Goal: Navigation & Orientation: Find specific page/section

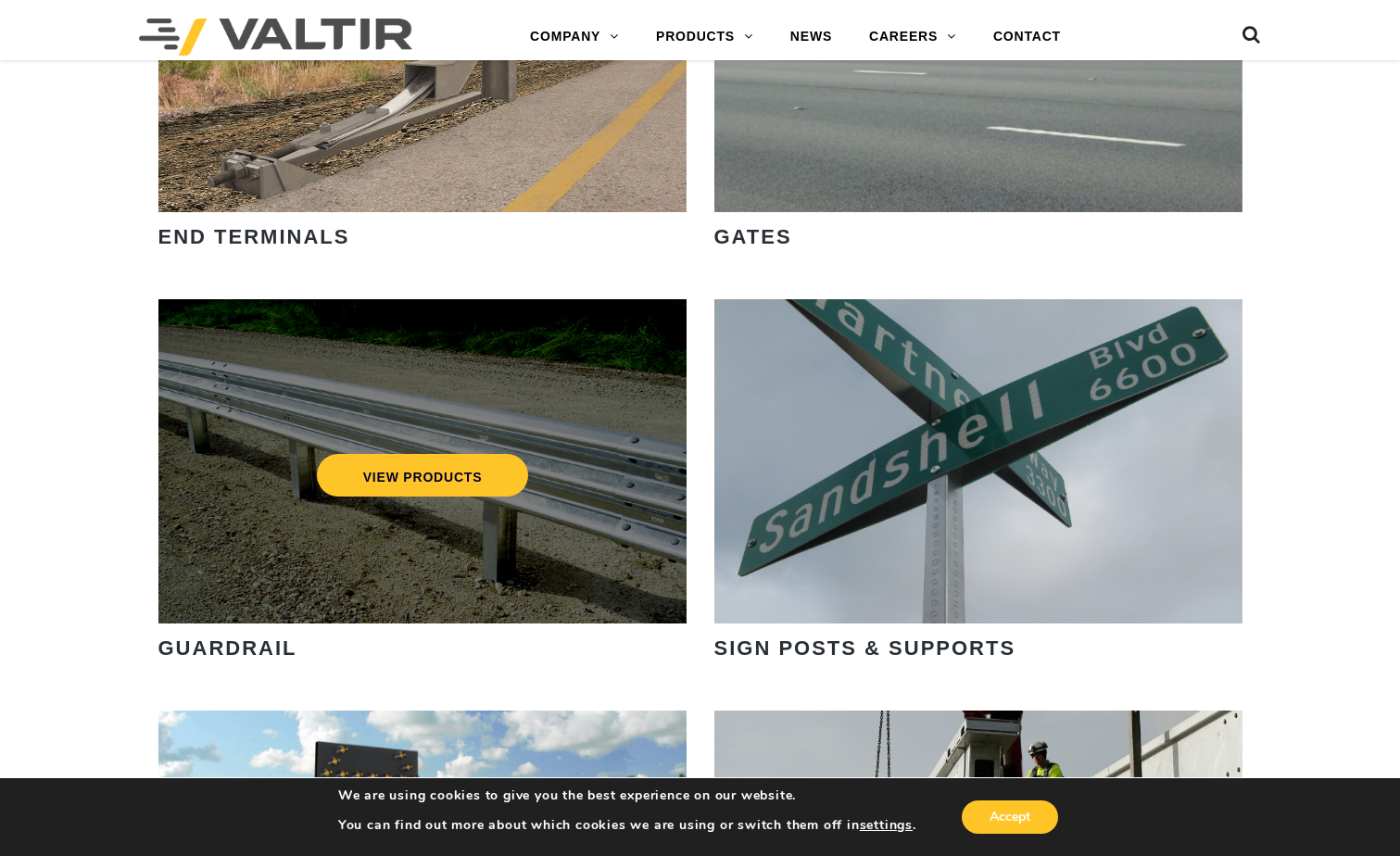
scroll to position [2130, 0]
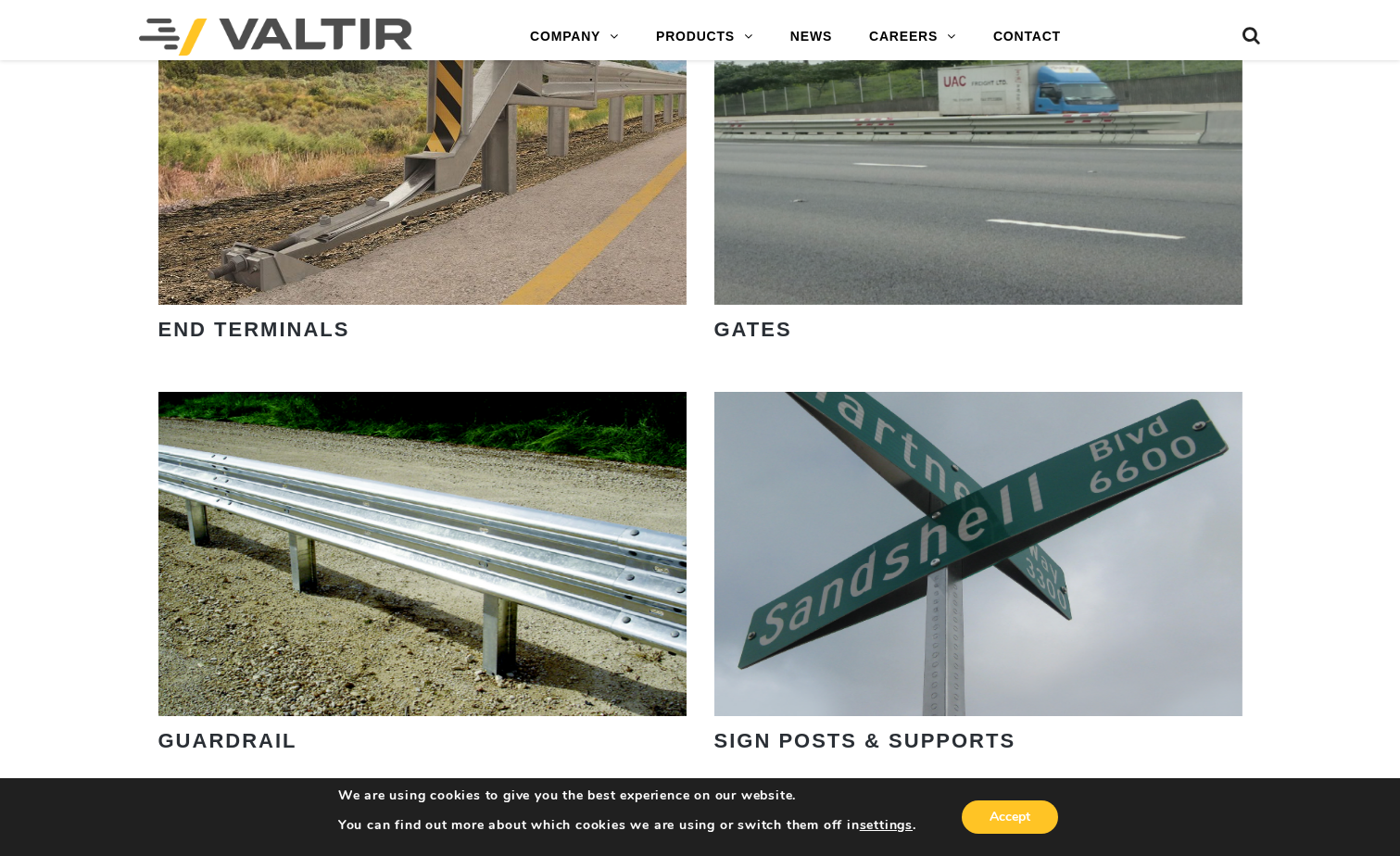
click at [53, 194] on div "LEARN MORE OUR SMART SOLUTIONS ARE ALWAYS EVOLVING. VIEW PRODUCTS WE ARE HIRING…" at bounding box center [700, 37] width 1400 height 4131
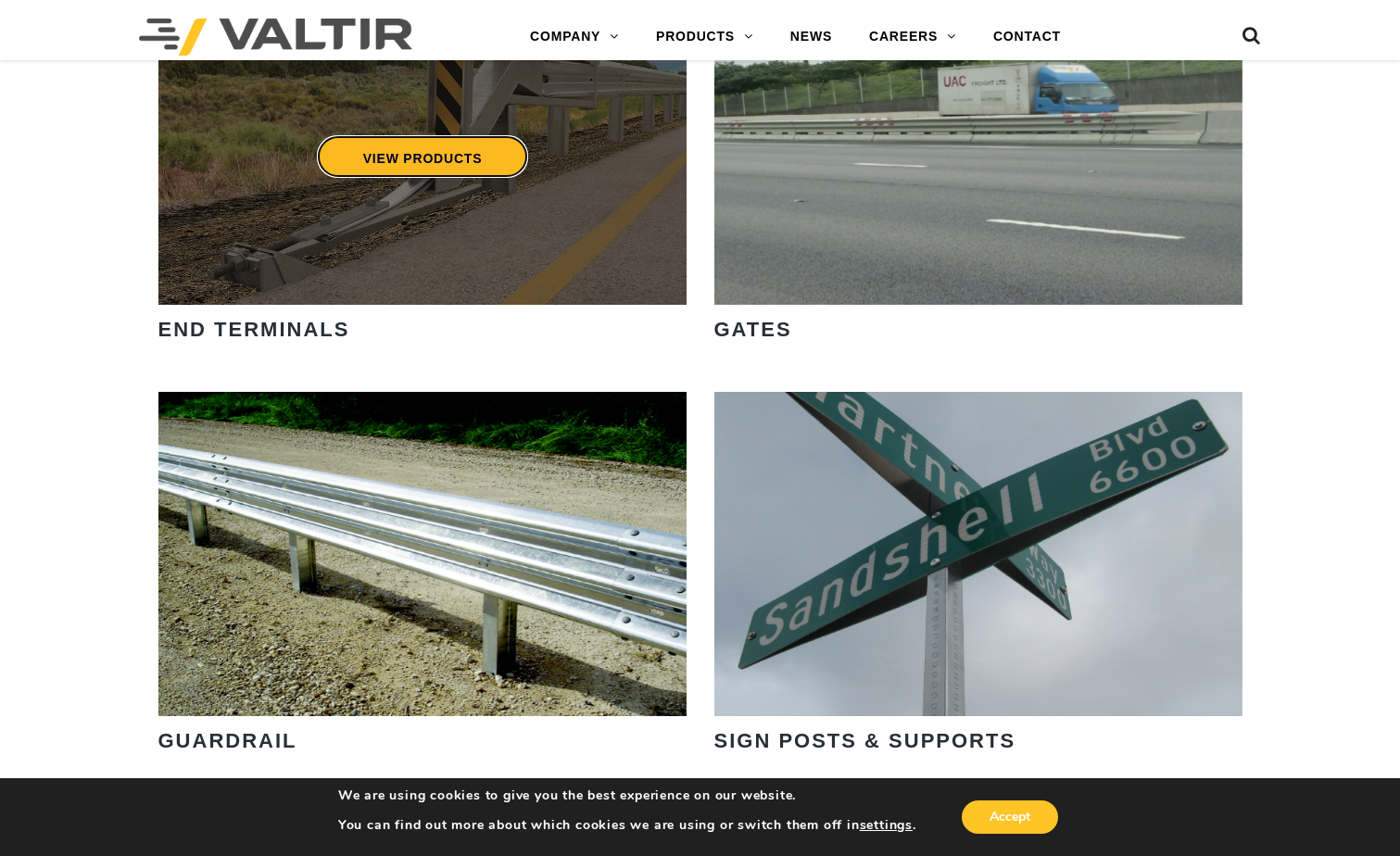
click at [380, 172] on link "VIEW PRODUCTS" at bounding box center [422, 156] width 212 height 42
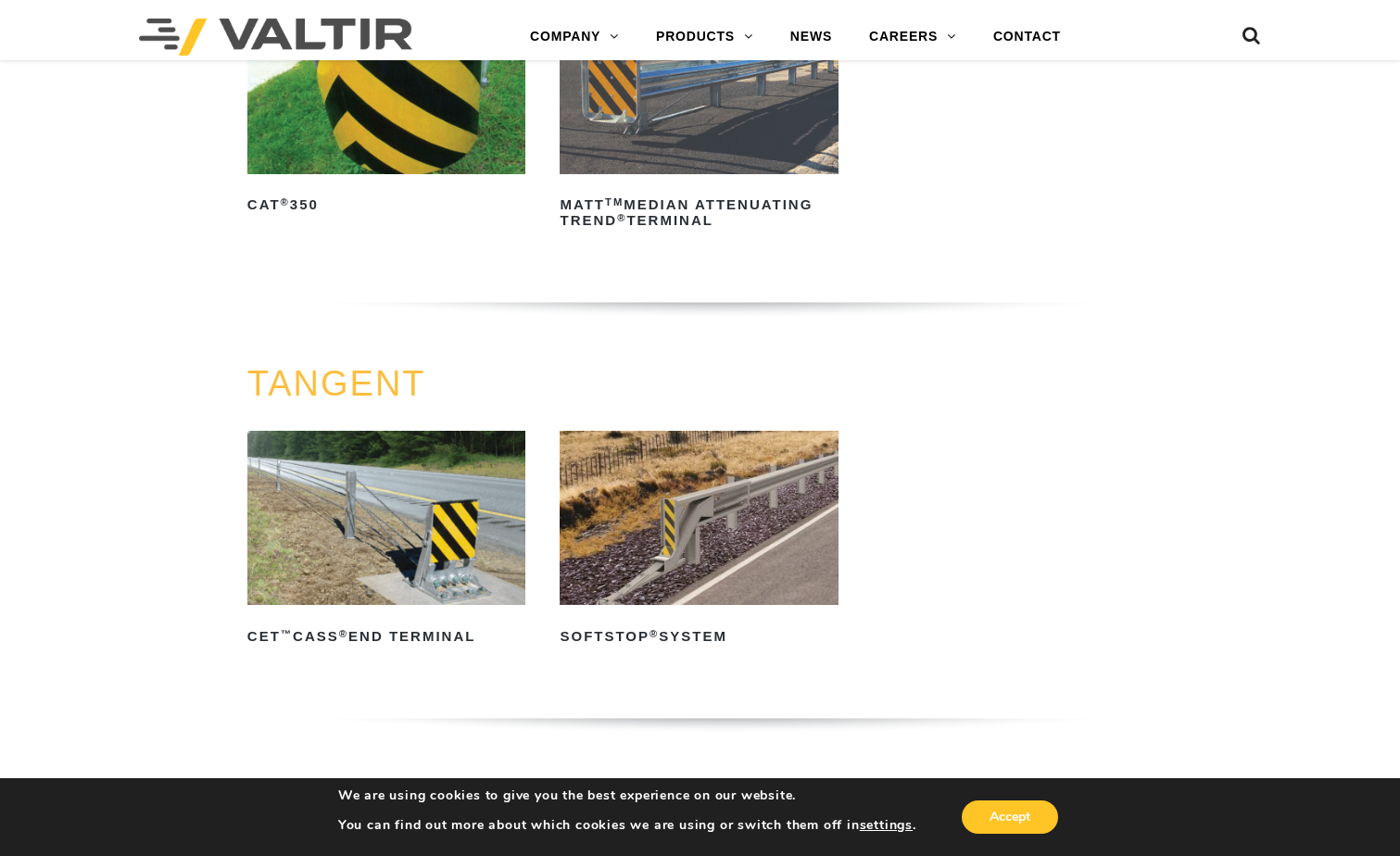
scroll to position [1482, 0]
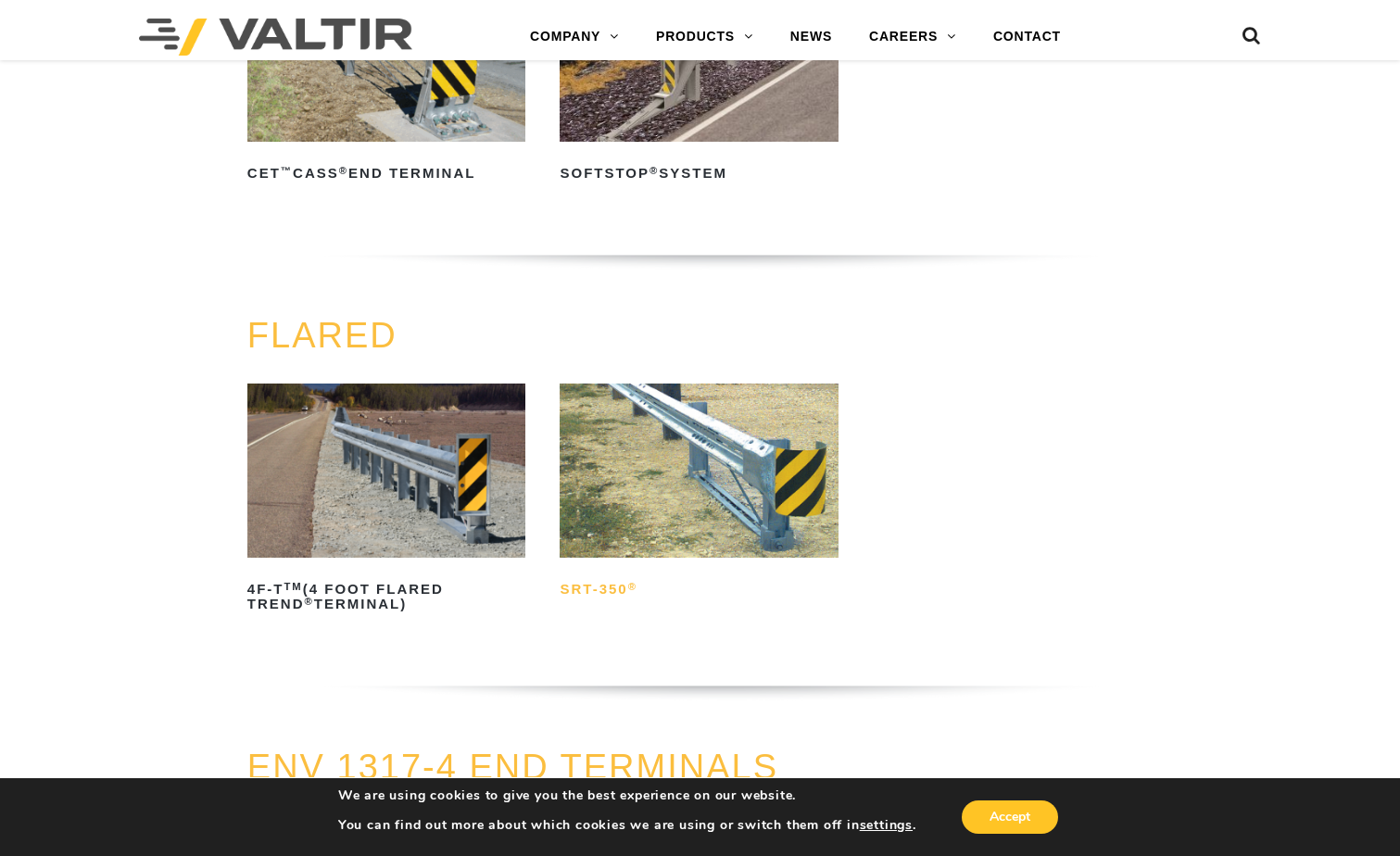
click at [586, 590] on h2 "SRT-350 ®" at bounding box center [699, 589] width 279 height 30
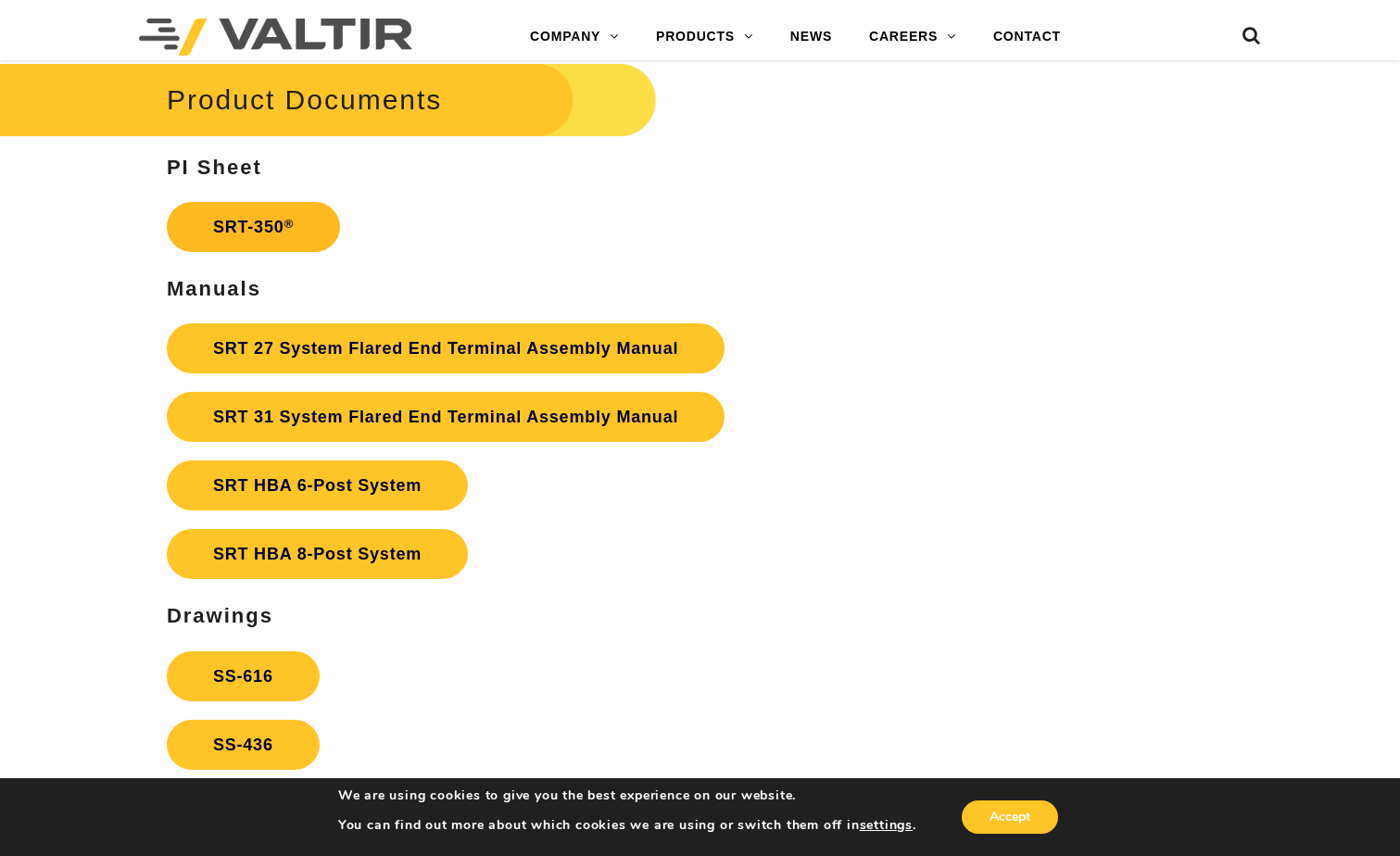
scroll to position [3297, 0]
